Goal: Register for event/course

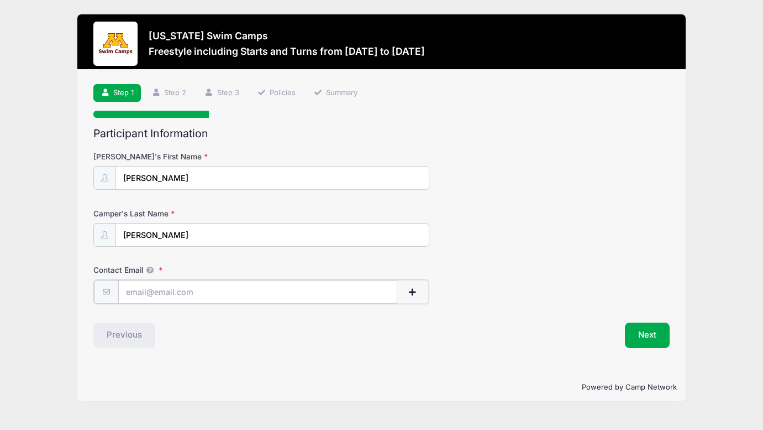
click at [205, 295] on input "Contact Email" at bounding box center [258, 292] width 280 height 24
type input "[EMAIL_ADDRESS][DOMAIN_NAME]"
click at [253, 338] on div "Previous" at bounding box center [235, 333] width 294 height 25
click at [660, 333] on button "Next" at bounding box center [647, 333] width 45 height 25
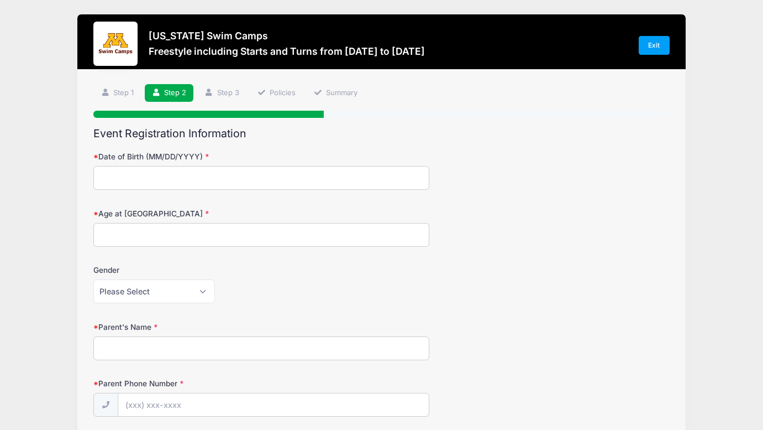
click at [254, 182] on input "Date of Birth (MM/DD/YYYY)" at bounding box center [261, 178] width 336 height 24
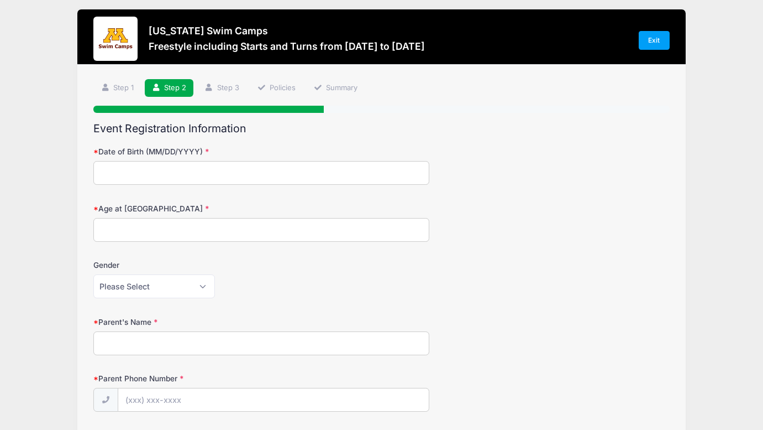
scroll to position [4, 0]
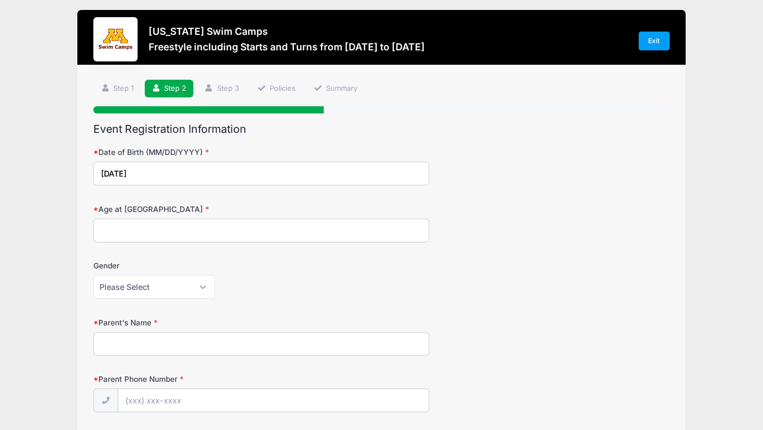
type input "[DATE]"
click at [203, 233] on input "Age at [GEOGRAPHIC_DATA]" at bounding box center [261, 230] width 336 height 24
type input "8"
click at [169, 287] on select "Please Select [DEMOGRAPHIC_DATA] [DEMOGRAPHIC_DATA]" at bounding box center [154, 287] width 122 height 24
select select "[DEMOGRAPHIC_DATA]"
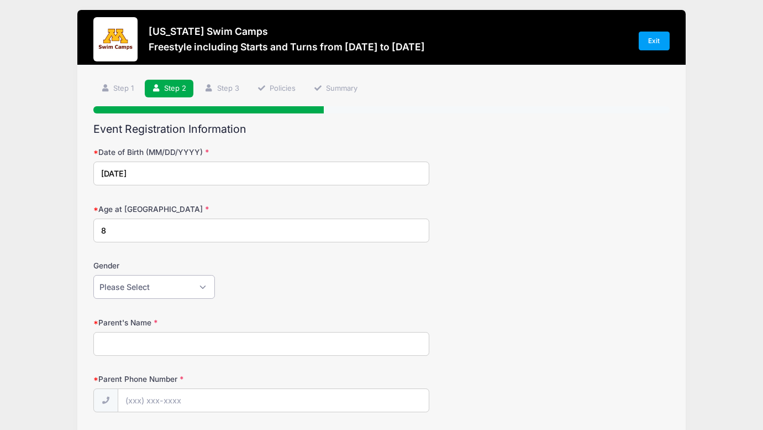
click at [93, 275] on select "Please Select [DEMOGRAPHIC_DATA] [DEMOGRAPHIC_DATA]" at bounding box center [154, 287] width 122 height 24
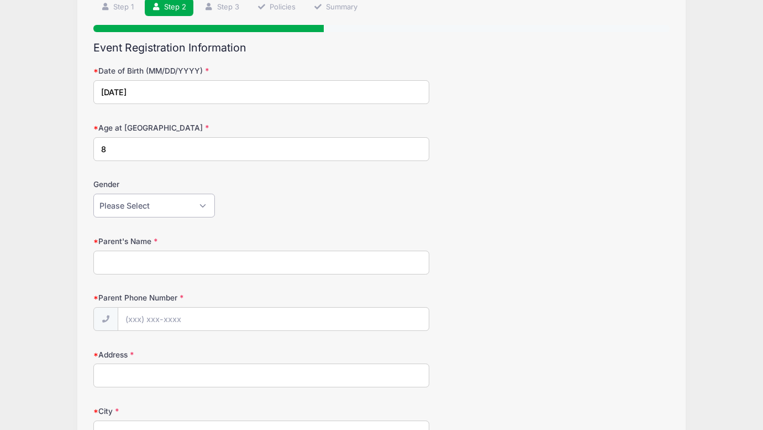
scroll to position [86, 0]
click at [169, 261] on input "Parent's Name" at bounding box center [261, 262] width 336 height 24
type input "Carissa Tobin"
type input "(612) 702-5102"
click at [135, 378] on input "Address" at bounding box center [261, 375] width 336 height 24
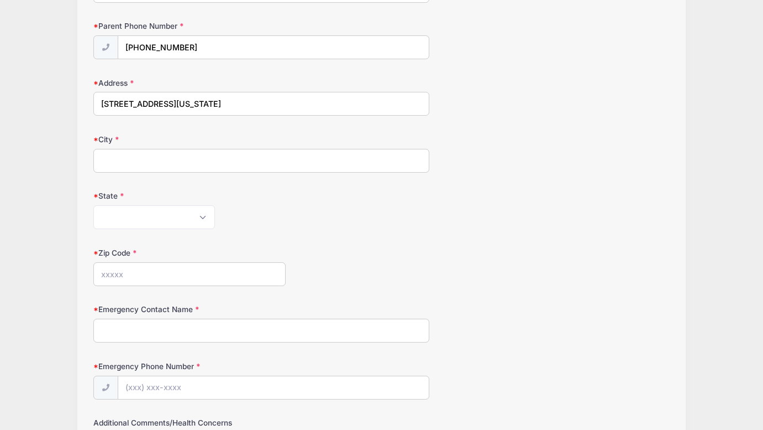
scroll to position [359, 0]
type input "647 Washington St NE"
click at [125, 163] on input "City" at bounding box center [261, 159] width 336 height 24
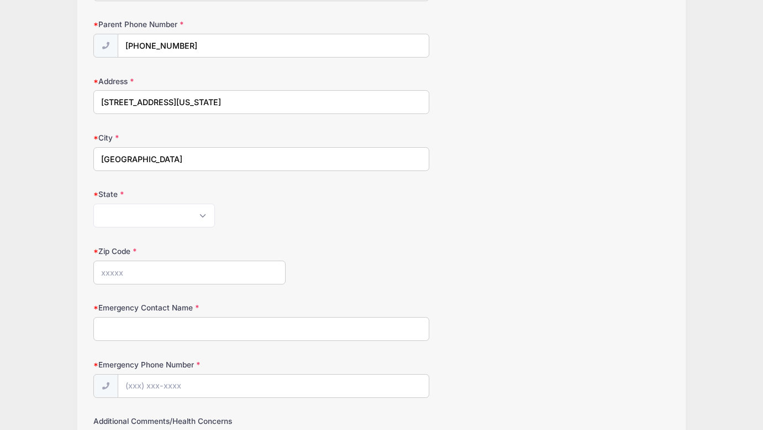
type input "Minneapolis"
select select "MN"
type input "55413"
click at [61, 244] on div "Minnesota Swim Camps Freestyle including Starts and Turns from 10/12 to 10/12/2…" at bounding box center [382, 121] width 730 height 961
click at [129, 338] on input "Emergency Contact Name" at bounding box center [261, 329] width 336 height 24
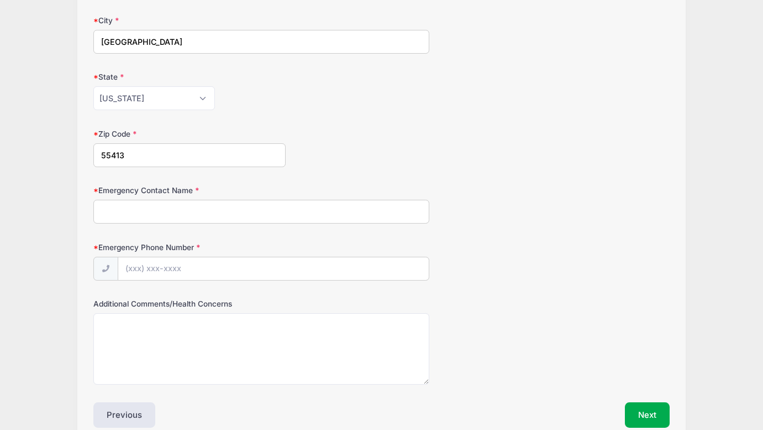
scroll to position [479, 0]
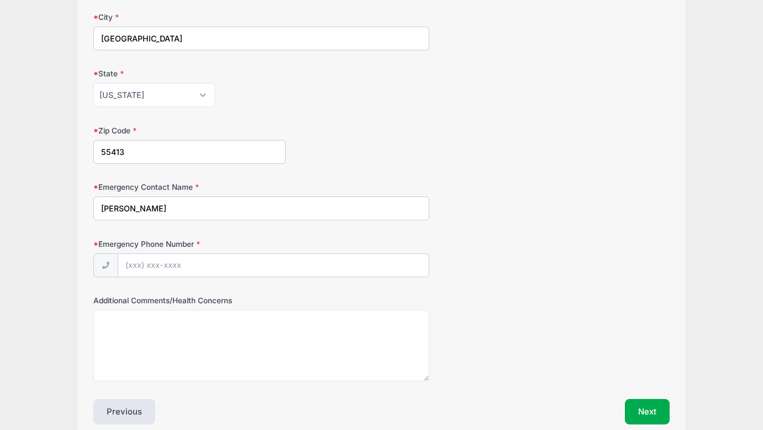
type input "Alex Haley"
type input "(612) 703-7461"
click at [439, 318] on div "Additional Comments/Health Concerns" at bounding box center [381, 338] width 576 height 86
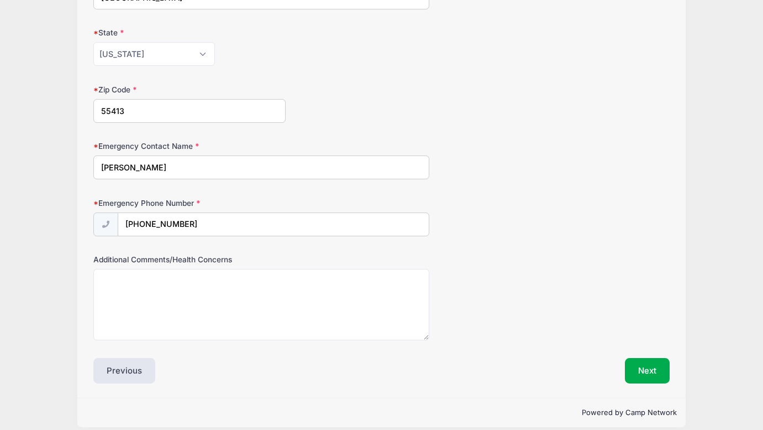
scroll to position [531, 0]
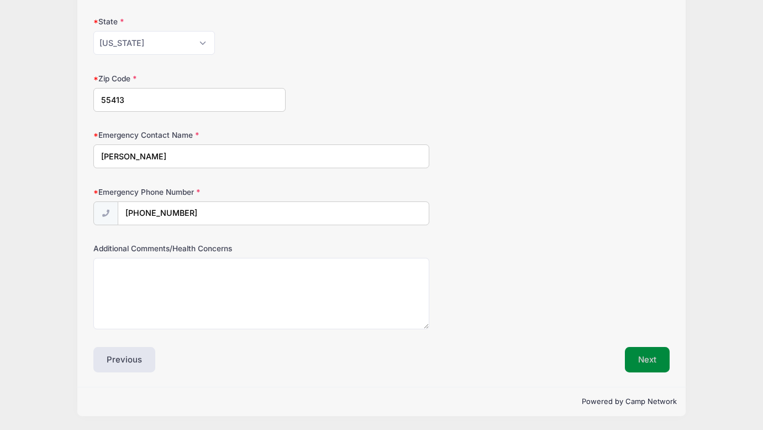
click at [645, 361] on button "Next" at bounding box center [647, 359] width 45 height 25
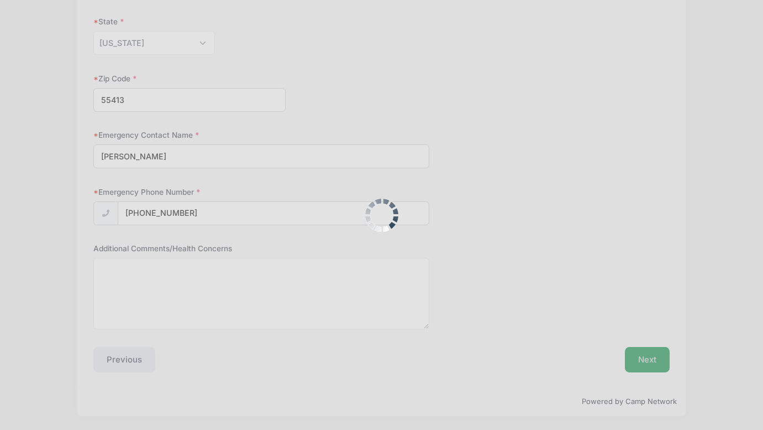
scroll to position [0, 0]
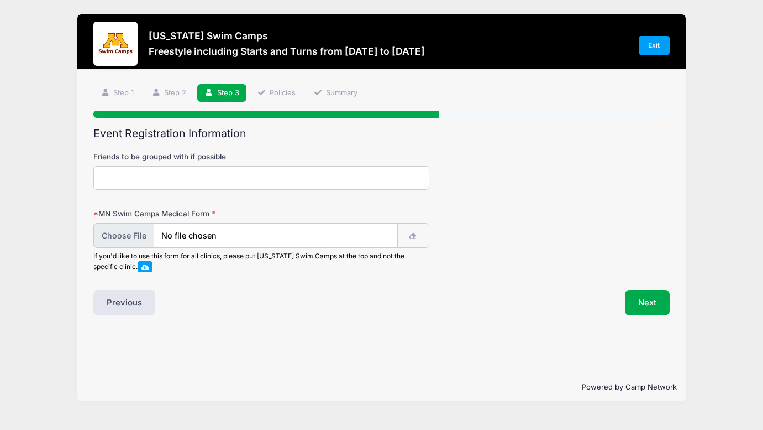
click at [187, 232] on input "file" at bounding box center [246, 235] width 304 height 24
click at [412, 239] on button "button" at bounding box center [413, 235] width 32 height 24
click at [119, 236] on input "file" at bounding box center [246, 235] width 304 height 24
type input "C:\fakepath\2025 lila mn swim camps.pdf"
click at [416, 233] on button "button" at bounding box center [413, 235] width 32 height 24
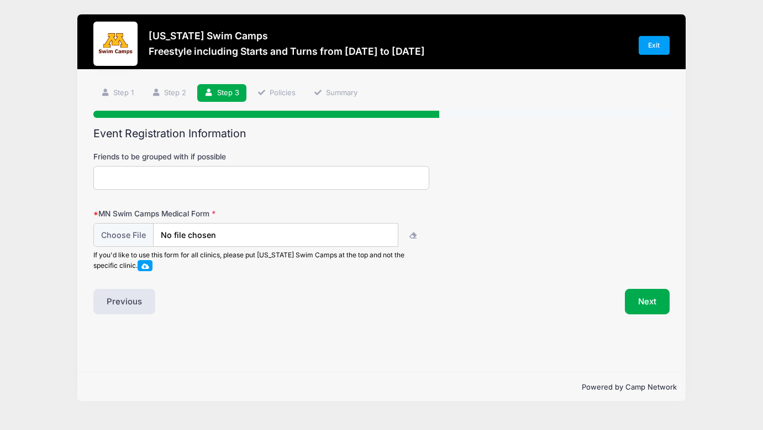
click at [95, 211] on label "MN Swim Camps Medical Form" at bounding box center [189, 213] width 192 height 11
click at [146, 266] on span at bounding box center [146, 266] width 8 height 6
click at [366, 236] on input "file" at bounding box center [246, 235] width 304 height 24
type input "C:\fakepath\2025 lila mn swim camps.pdf"
click at [655, 303] on button "Next" at bounding box center [647, 301] width 45 height 25
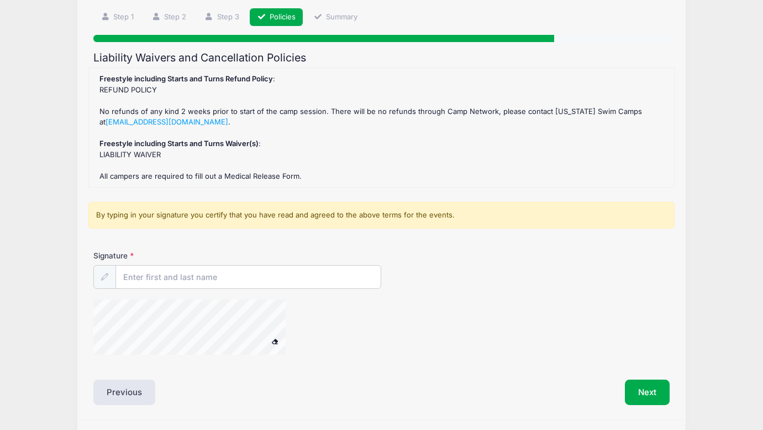
scroll to position [77, 0]
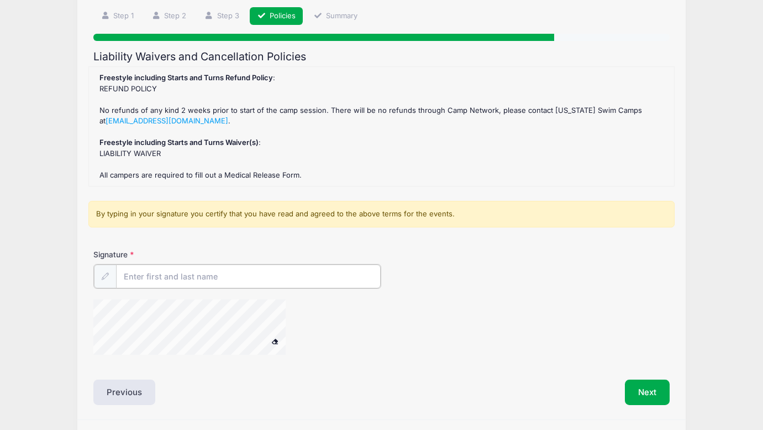
click at [309, 274] on input "Signature" at bounding box center [248, 276] width 265 height 24
type input "Carissa Tobin"
click at [500, 313] on div at bounding box center [381, 327] width 576 height 59
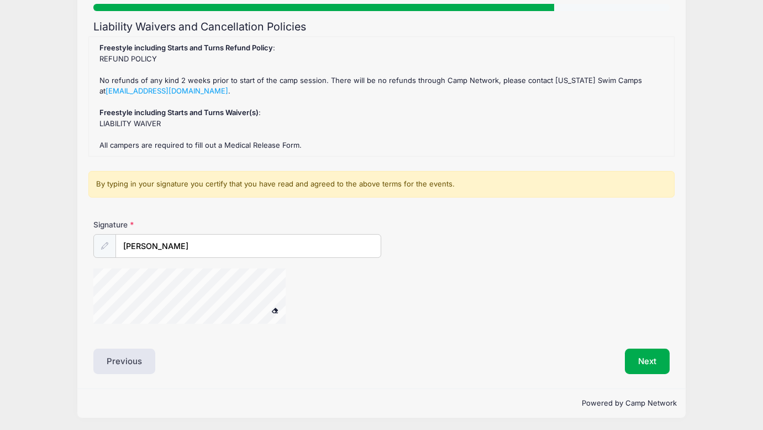
scroll to position [108, 0]
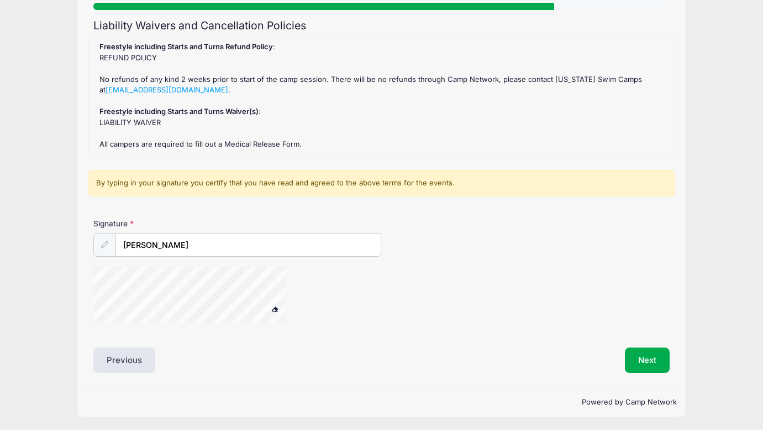
click at [302, 289] on div at bounding box center [203, 296] width 221 height 59
click at [640, 354] on button "Next" at bounding box center [647, 359] width 45 height 25
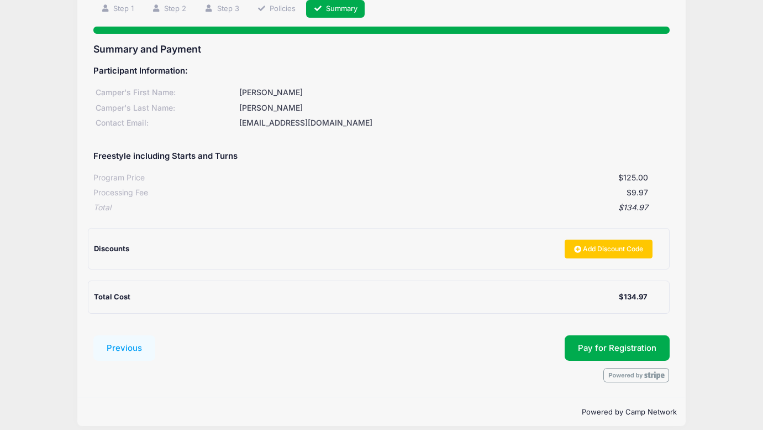
scroll to position [86, 0]
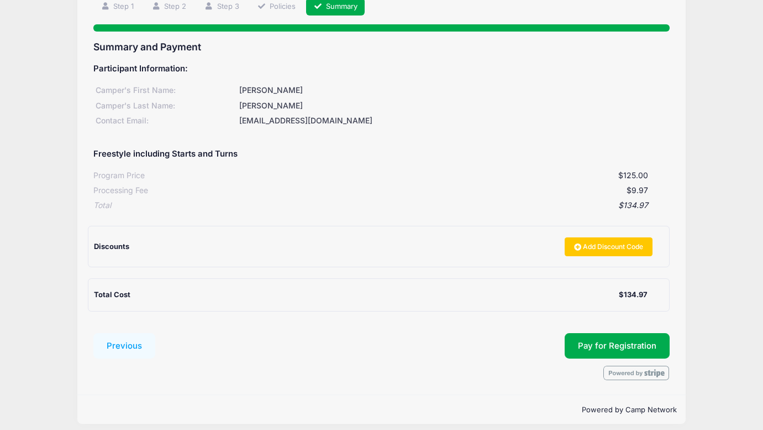
click at [614, 235] on div "Discounts Add Discount Code" at bounding box center [379, 246] width 570 height 40
click at [613, 242] on link "Add Discount Code" at bounding box center [609, 246] width 88 height 19
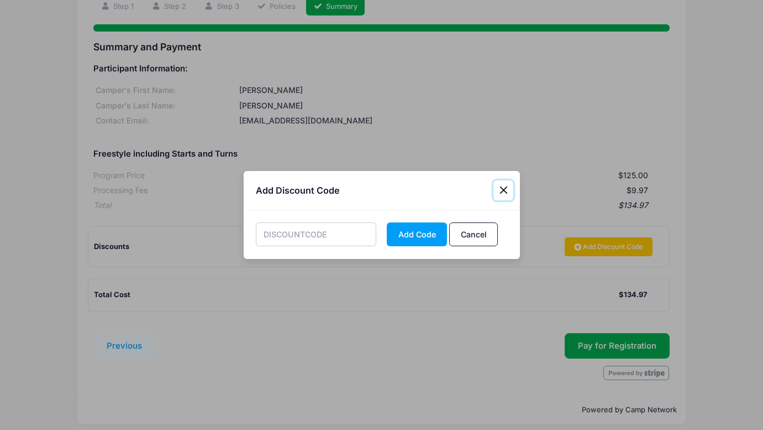
click at [507, 186] on button "Close" at bounding box center [504, 190] width 20 height 20
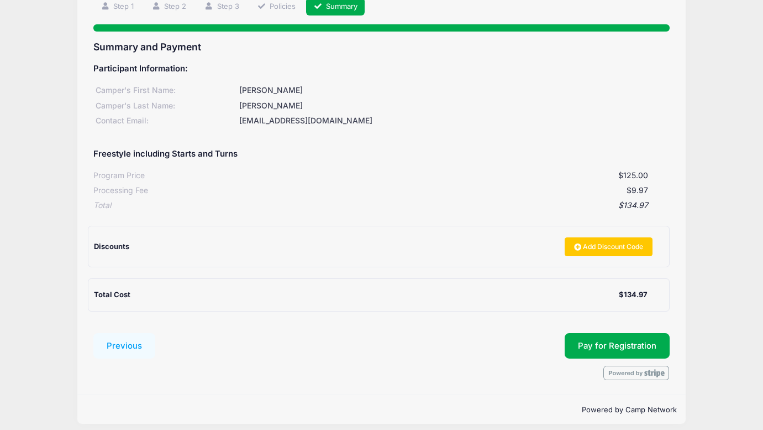
scroll to position [95, 0]
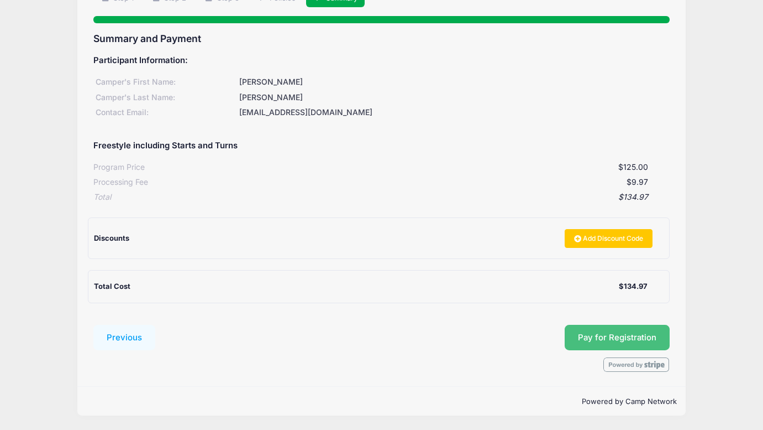
click at [636, 340] on span "Pay for Registration" at bounding box center [617, 337] width 78 height 10
